Goal: Find specific page/section: Find specific page/section

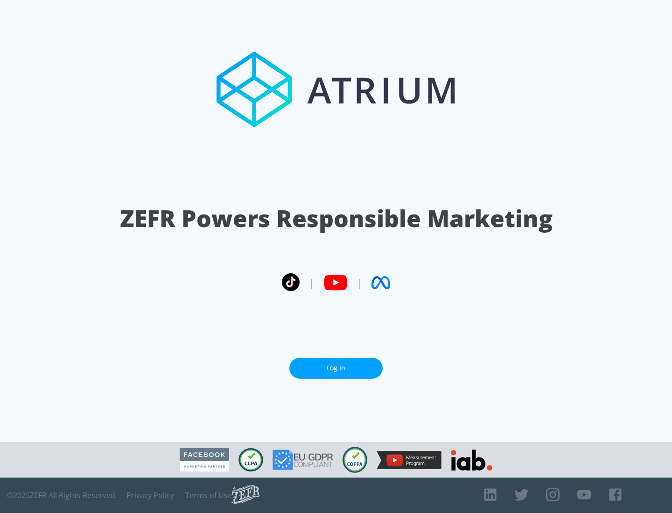
click at [336, 364] on link "Log In" at bounding box center [335, 368] width 93 height 21
